Goal: Task Accomplishment & Management: Use online tool/utility

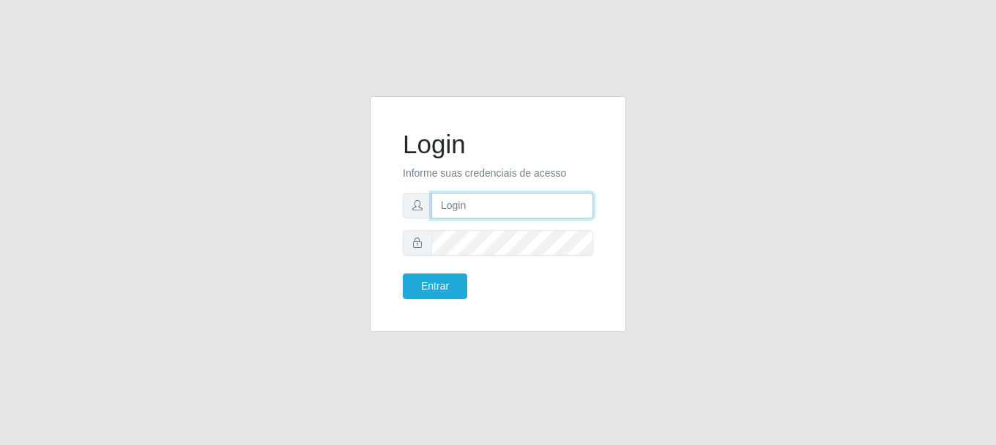
click at [456, 199] on input "text" at bounding box center [512, 206] width 162 height 26
type input "[EMAIL_ADDRESS][DOMAIN_NAME]"
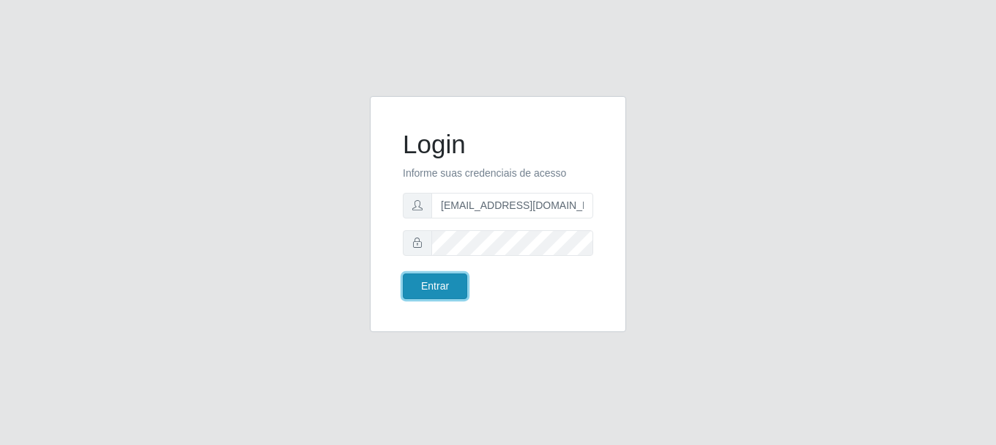
click at [437, 288] on button "Entrar" at bounding box center [435, 286] width 64 height 26
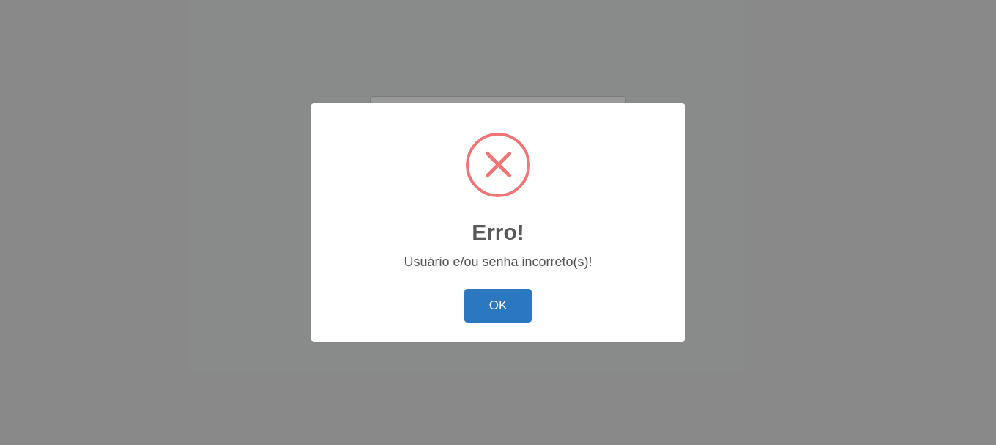
click at [475, 305] on button "OK" at bounding box center [498, 306] width 68 height 34
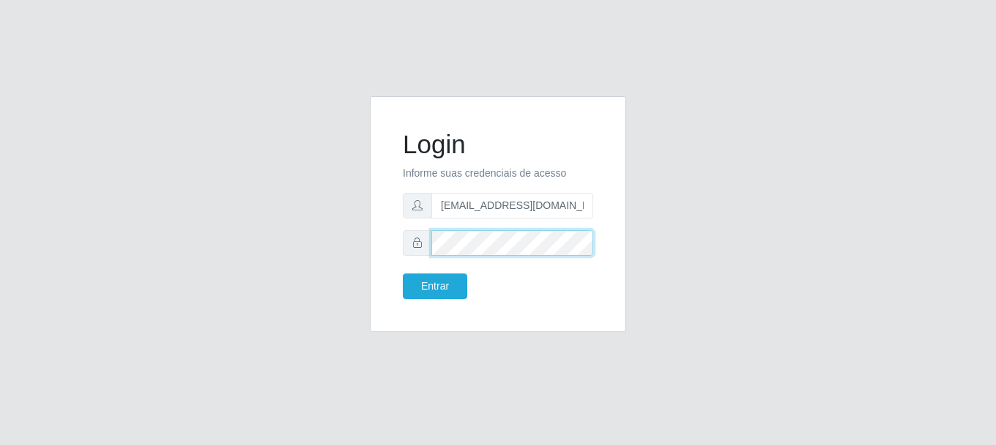
click at [403, 273] on button "Entrar" at bounding box center [435, 286] width 64 height 26
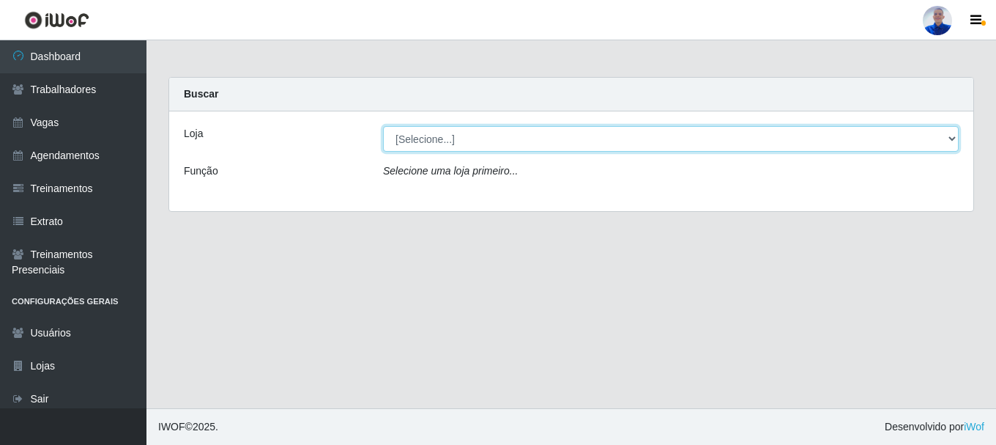
click at [414, 142] on select "[Selecione...] Supermercado [GEOGRAPHIC_DATA]" at bounding box center [671, 139] width 576 height 26
select select "165"
click at [383, 126] on select "[Selecione...] Supermercado [GEOGRAPHIC_DATA]" at bounding box center [671, 139] width 576 height 26
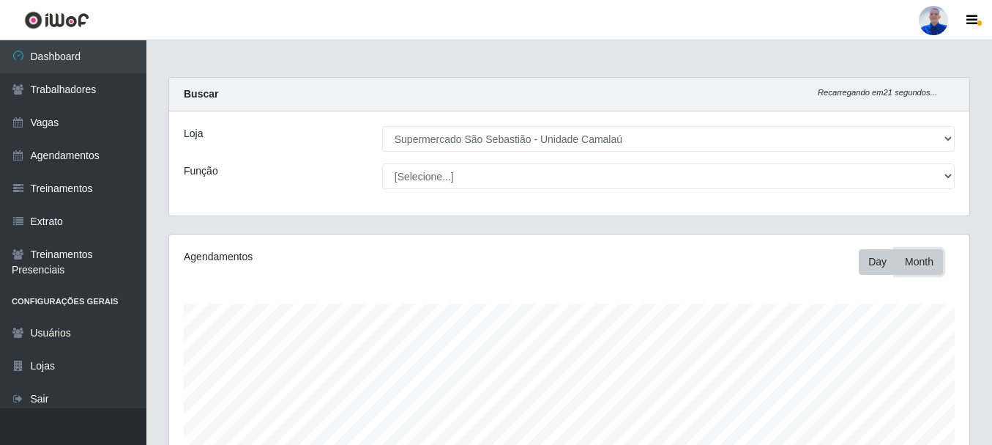
click at [910, 261] on button "Month" at bounding box center [920, 262] width 48 height 26
click at [888, 267] on button "Day" at bounding box center [877, 262] width 37 height 26
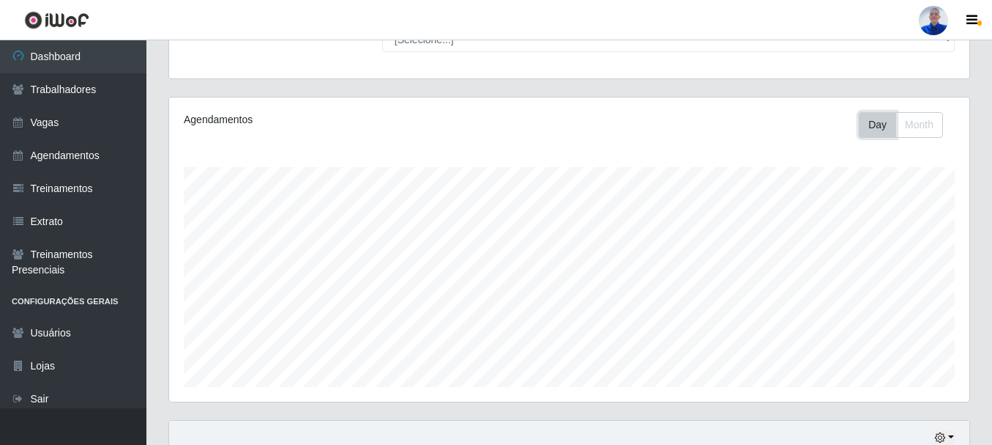
scroll to position [267, 0]
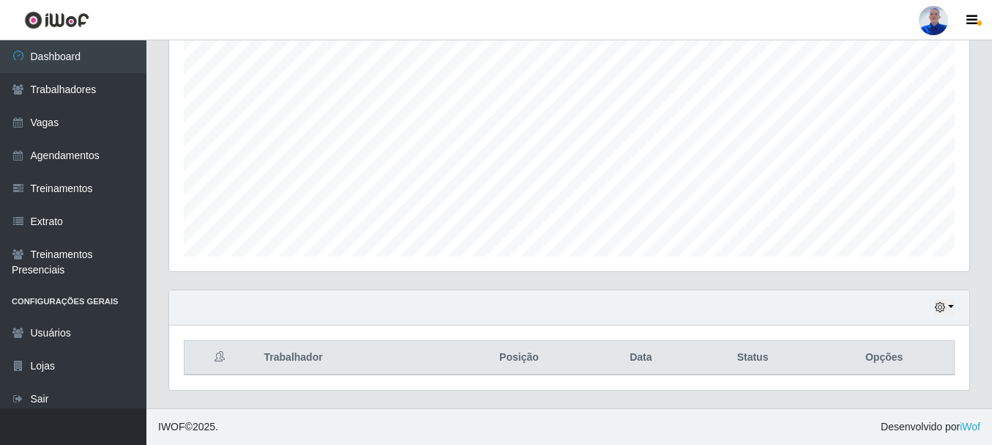
click at [957, 306] on div "Hoje 1 dia 3 dias 1 Semana Não encerrados" at bounding box center [569, 307] width 801 height 35
click at [948, 309] on button "button" at bounding box center [945, 307] width 21 height 17
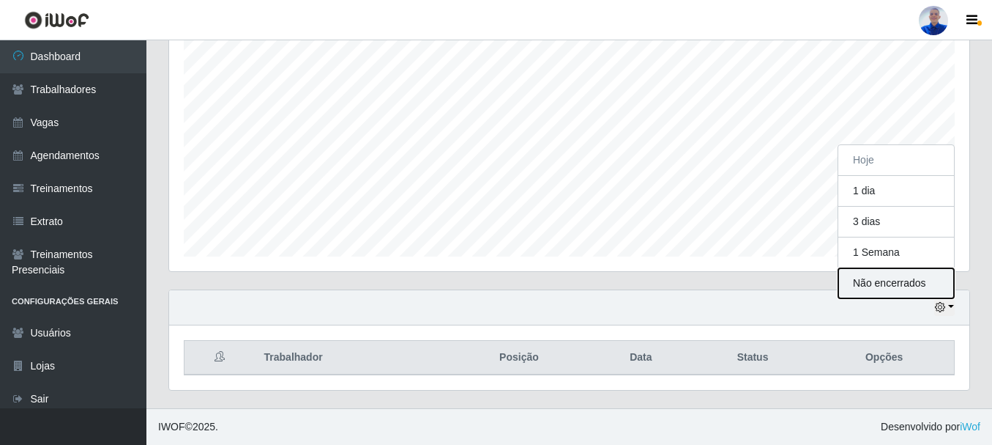
click at [940, 285] on button "Não encerrados" at bounding box center [897, 283] width 116 height 30
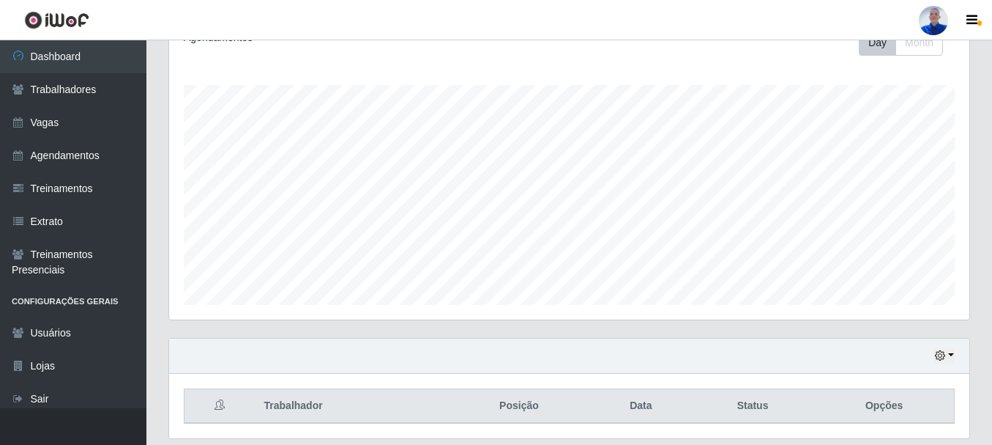
scroll to position [220, 0]
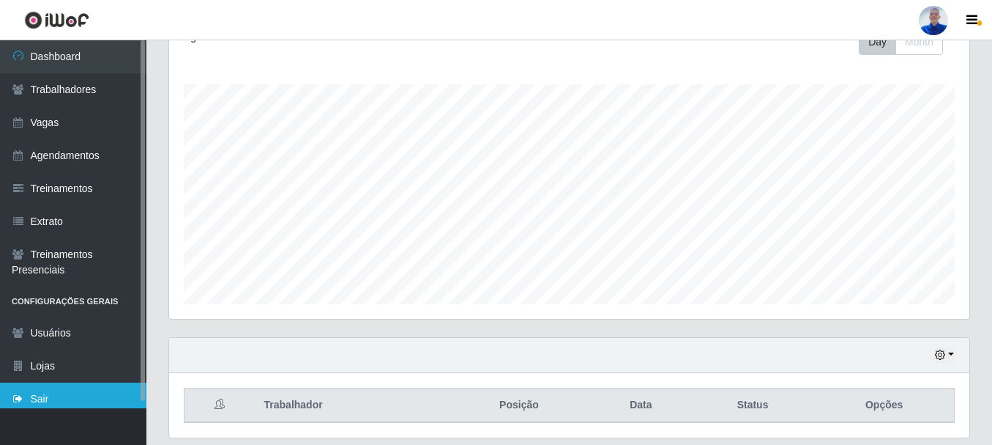
click at [56, 404] on link "Sair" at bounding box center [73, 398] width 146 height 33
